Goal: Find specific fact: Find specific fact

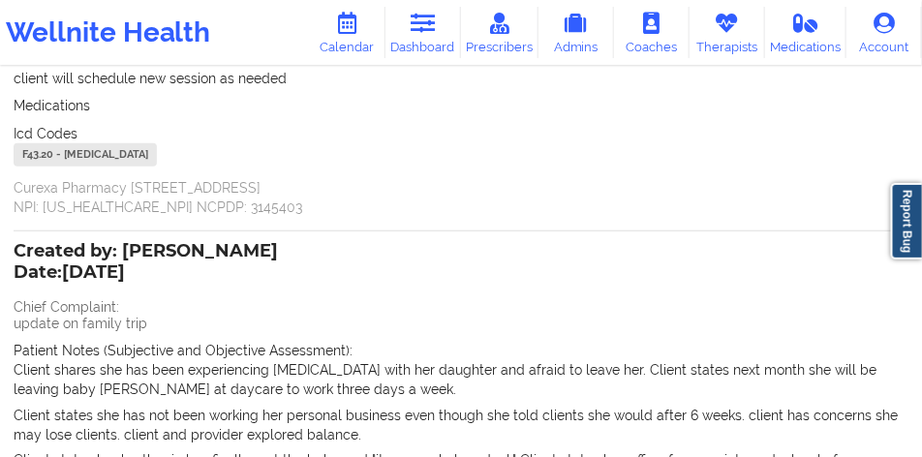
scroll to position [314, 0]
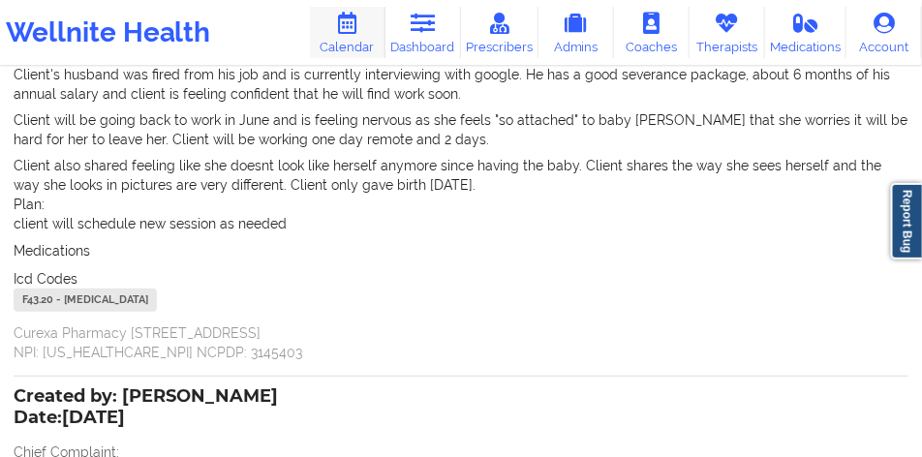
click at [361, 43] on link "Calendar" at bounding box center [348, 32] width 76 height 51
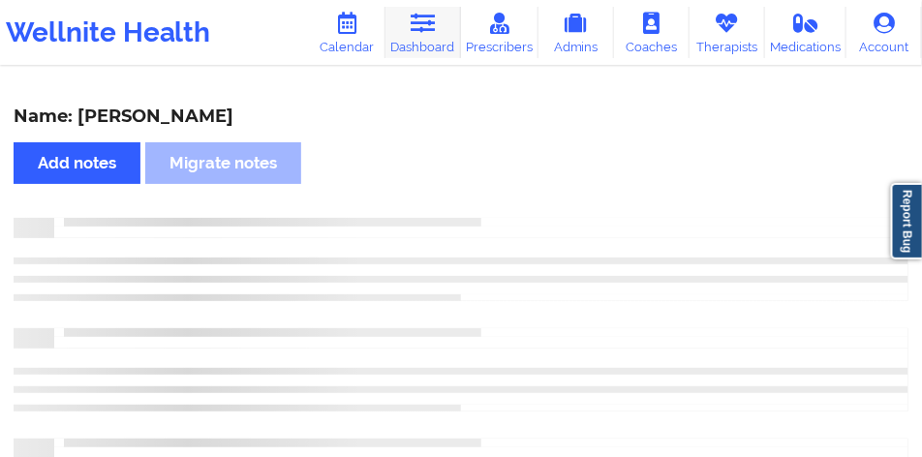
click at [435, 26] on icon at bounding box center [422, 23] width 25 height 21
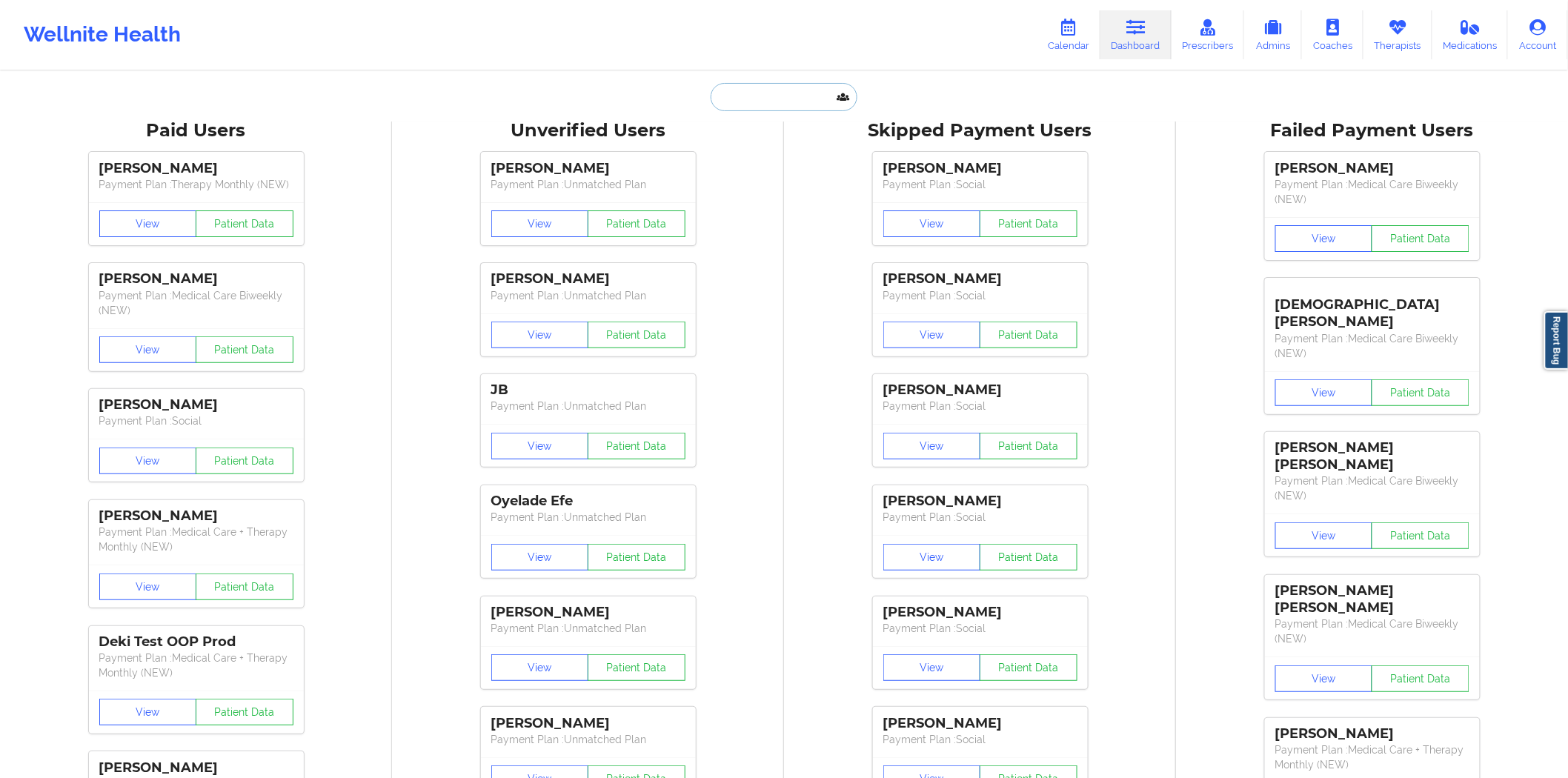
click at [705, 98] on input "text" at bounding box center [784, 97] width 147 height 28
paste input "[PERSON_NAME]"
type input "[PERSON_NAME]"
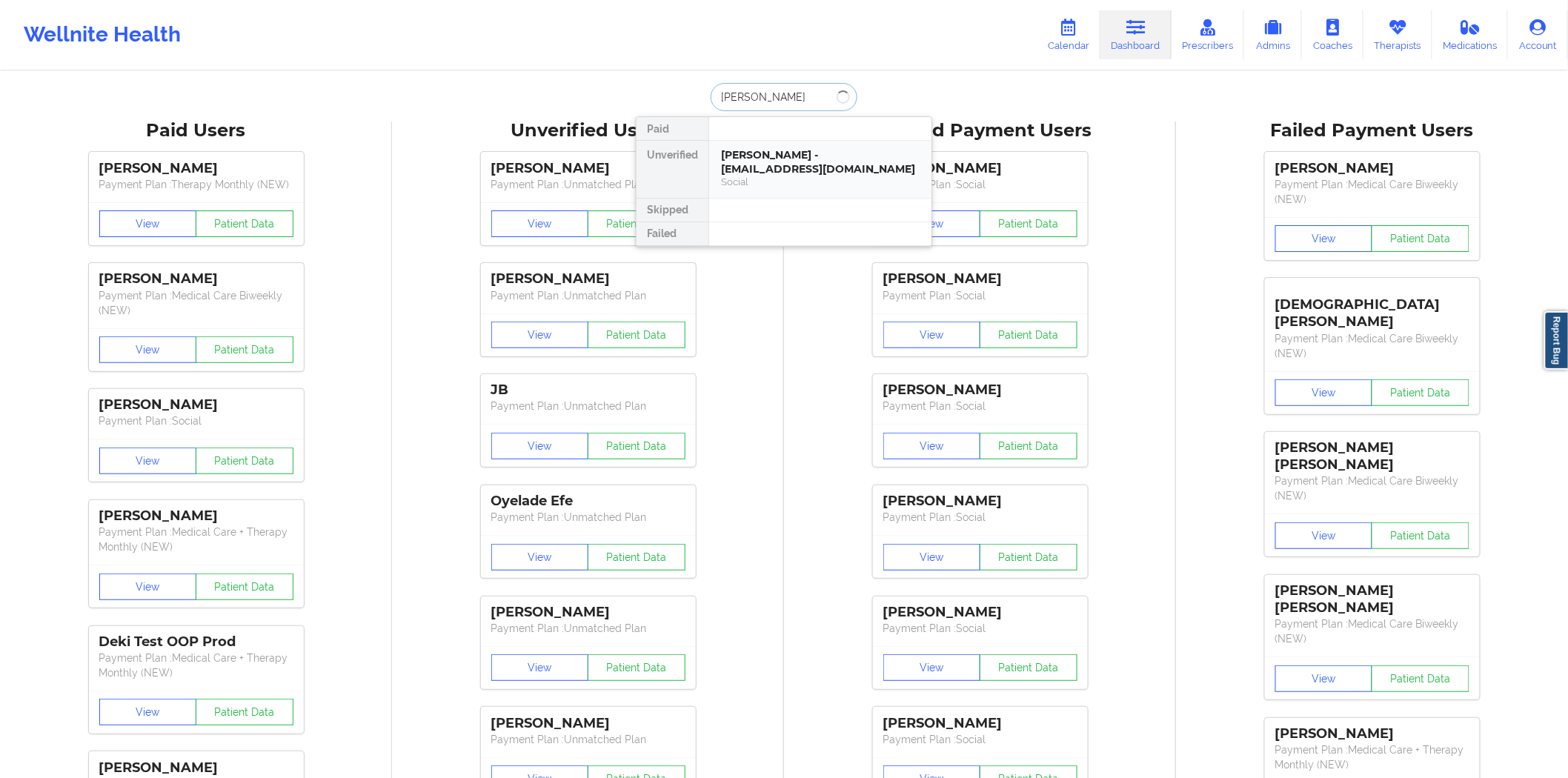
click at [705, 167] on div "[PERSON_NAME] - [EMAIL_ADDRESS][DOMAIN_NAME]" at bounding box center [821, 162] width 199 height 28
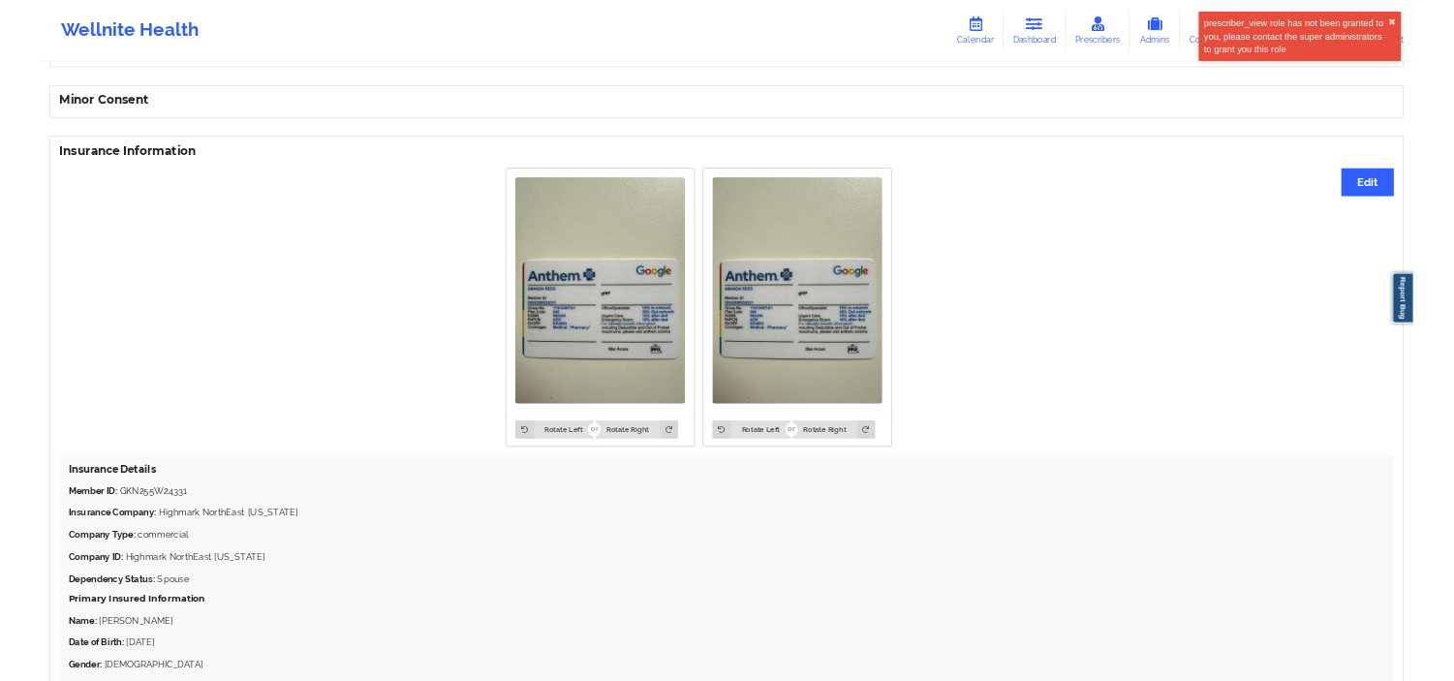
scroll to position [1374, 0]
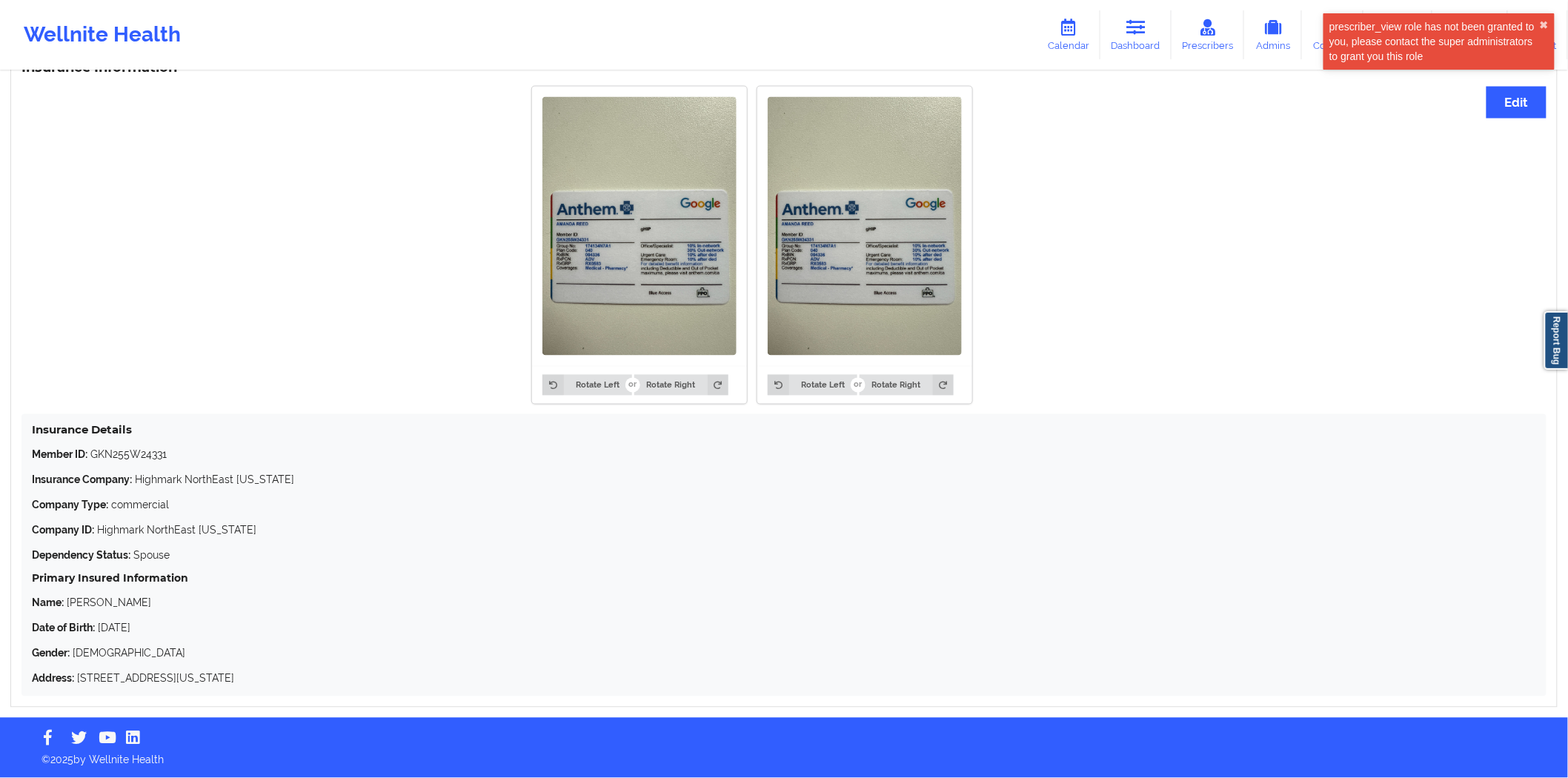
click at [130, 349] on div "Insurance Details Member ID: GKN255W24331 Insurance Company: Highmark NorthEast…" at bounding box center [784, 555] width 1525 height 282
click at [128, 349] on p "Member ID: GKN255W24331" at bounding box center [784, 454] width 1505 height 15
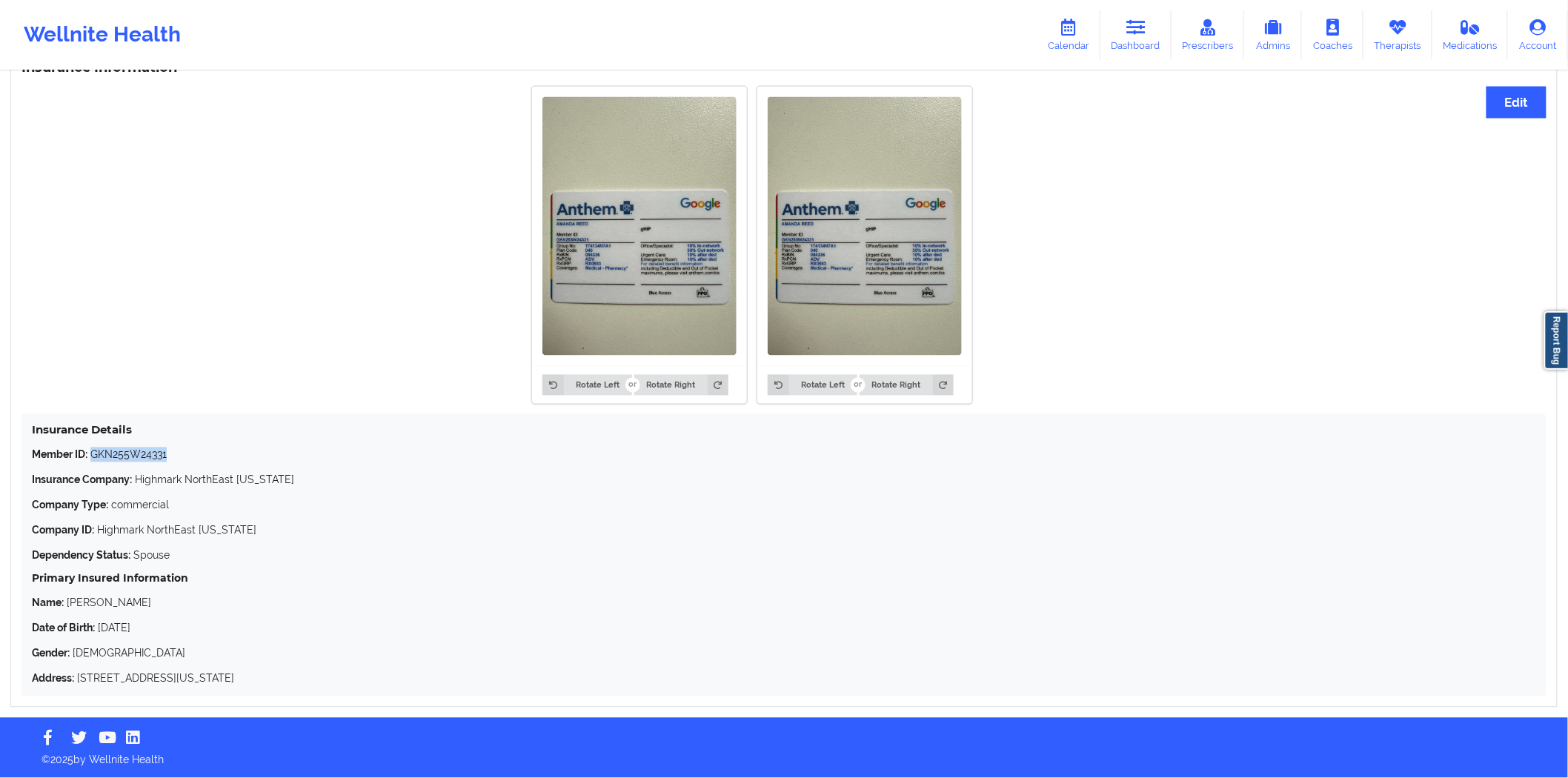
copy p "GKN255W24331"
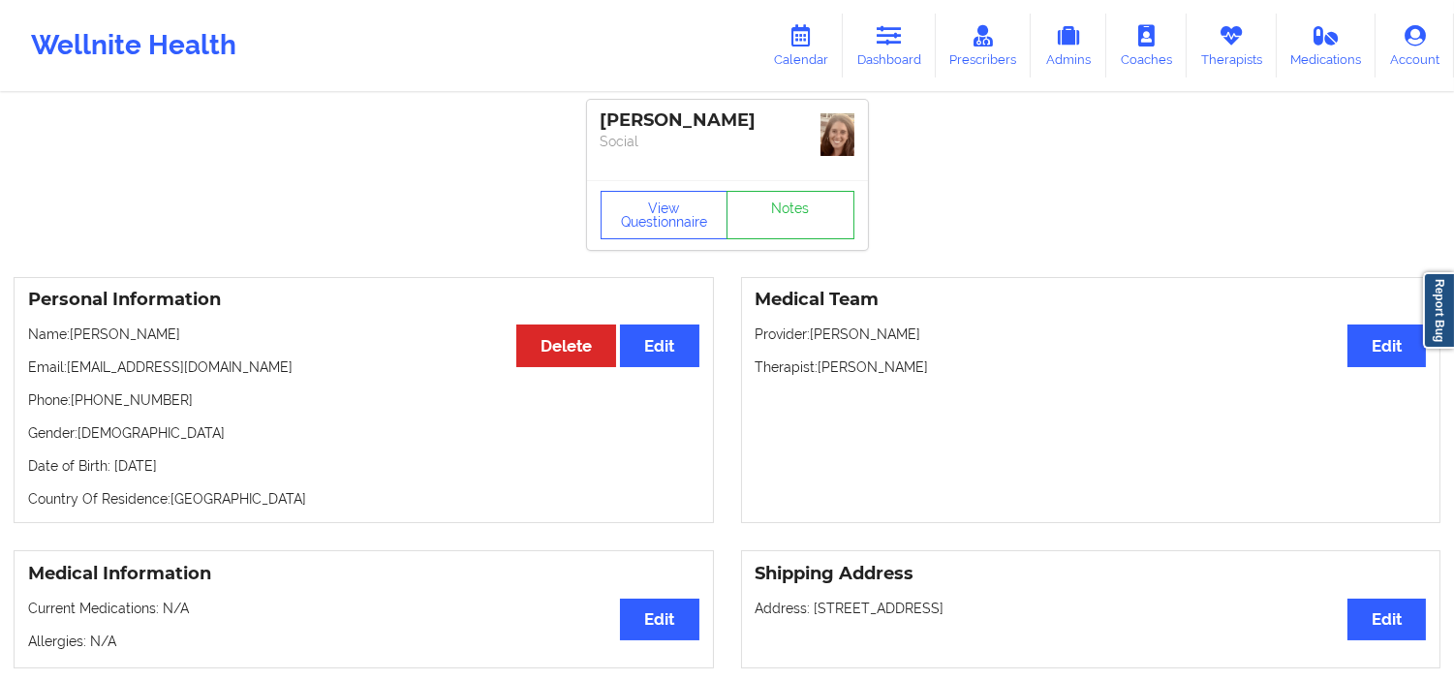
scroll to position [0, 0]
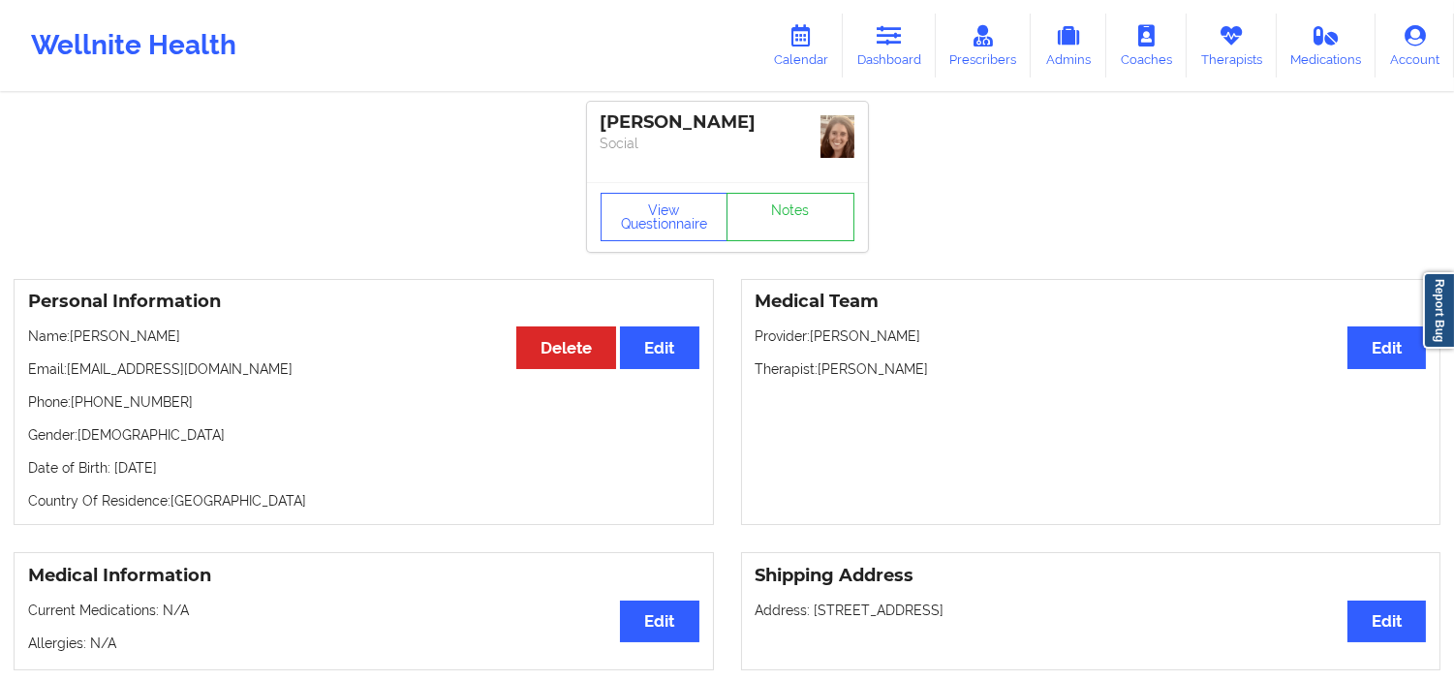
click at [685, 119] on div "[PERSON_NAME]" at bounding box center [728, 122] width 254 height 22
copy div "[PERSON_NAME]"
click at [641, 117] on div "[PERSON_NAME]" at bounding box center [728, 122] width 254 height 22
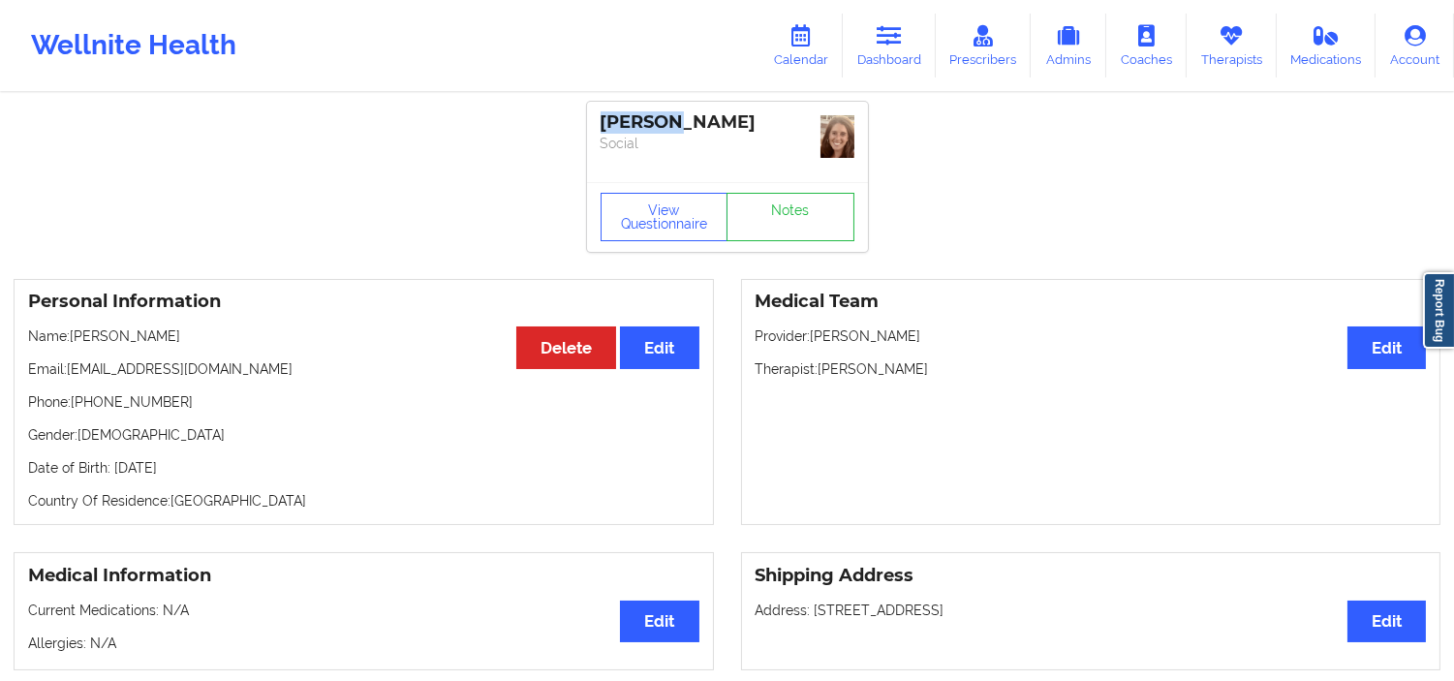
copy div "[PERSON_NAME]"
